Goal: Book appointment/travel/reservation

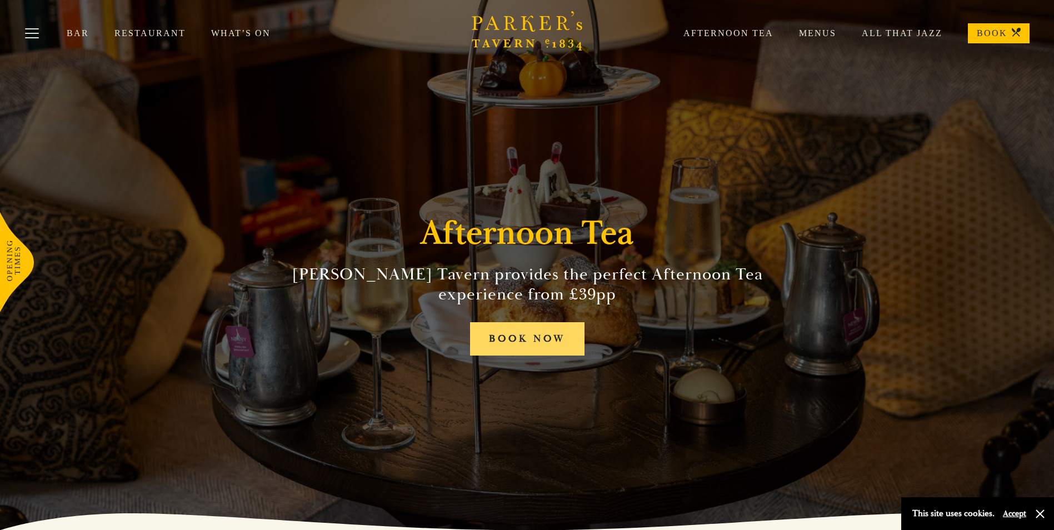
click at [536, 334] on link "BOOK NOW" at bounding box center [527, 339] width 114 height 34
click at [818, 34] on link "Menus" at bounding box center [804, 33] width 63 height 11
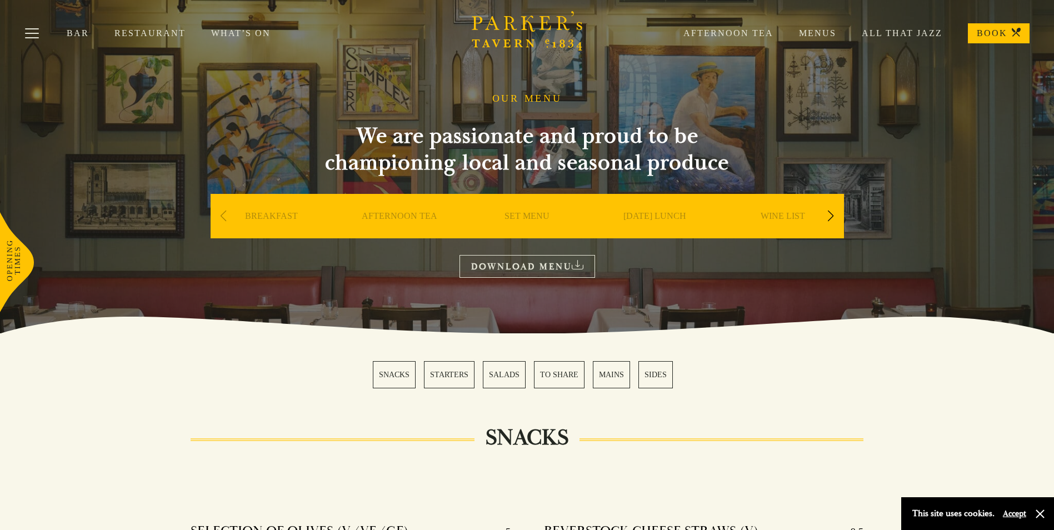
click at [380, 213] on link "AFTERNOON TEA" at bounding box center [400, 233] width 76 height 44
